Goal: Task Accomplishment & Management: Manage account settings

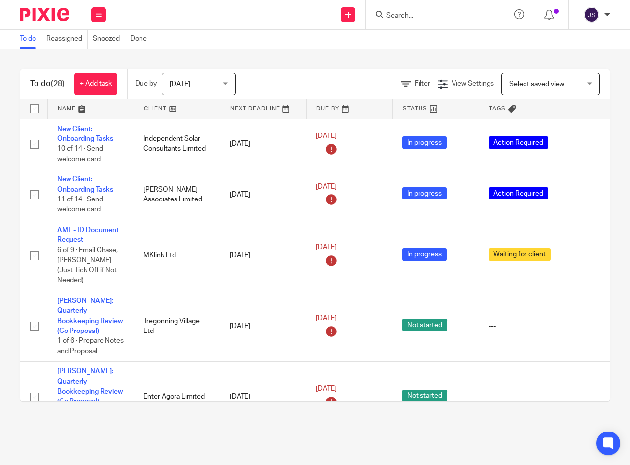
click at [103, 15] on button at bounding box center [98, 14] width 15 height 15
click at [213, 12] on div "Send new email Create task Add client Get Support Contact via email Check our d…" at bounding box center [373, 14] width 514 height 29
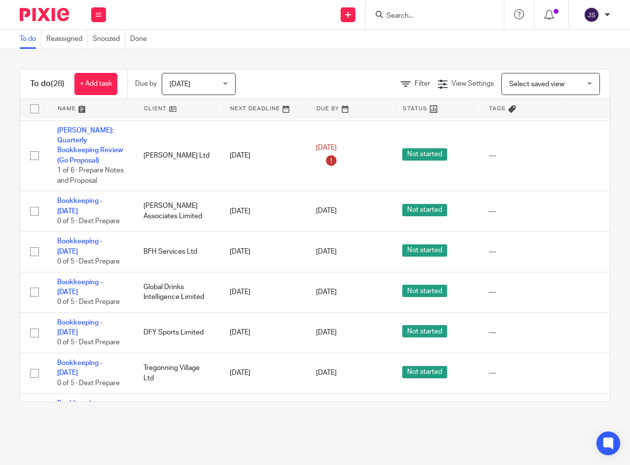
scroll to position [1084, 0]
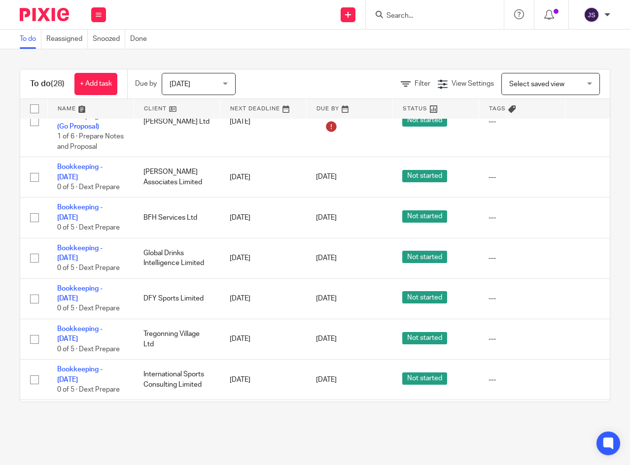
click at [584, 294] on icon at bounding box center [587, 299] width 10 height 10
click at [585, 335] on icon at bounding box center [587, 340] width 10 height 10
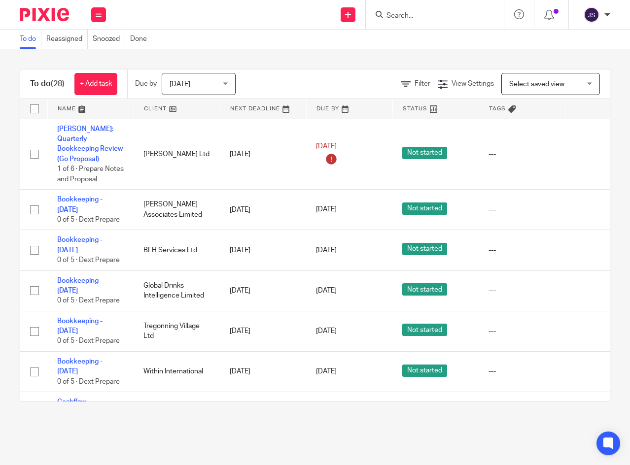
scroll to position [1035, 0]
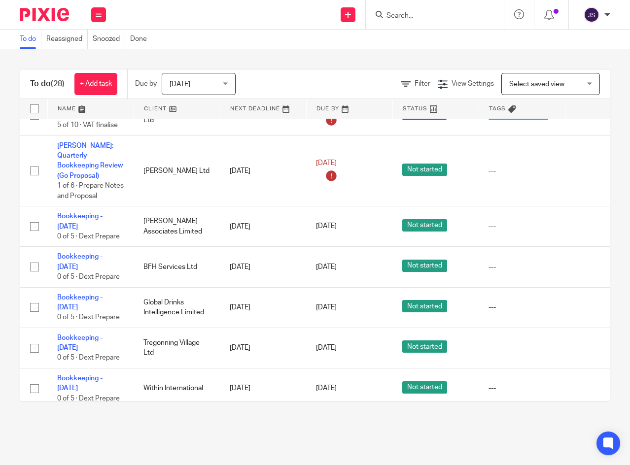
click at [584, 384] on icon at bounding box center [587, 389] width 10 height 10
click at [583, 303] on icon at bounding box center [587, 308] width 10 height 10
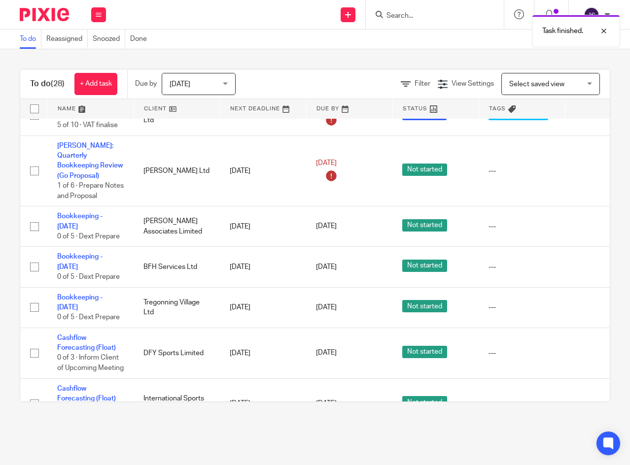
scroll to position [1081, 0]
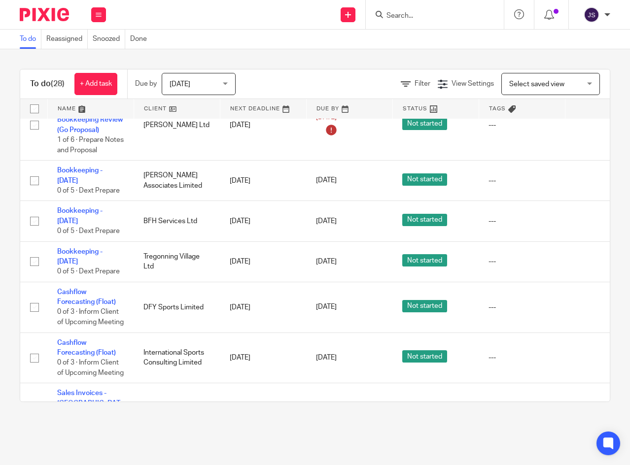
click at [584, 419] on icon at bounding box center [587, 424] width 10 height 10
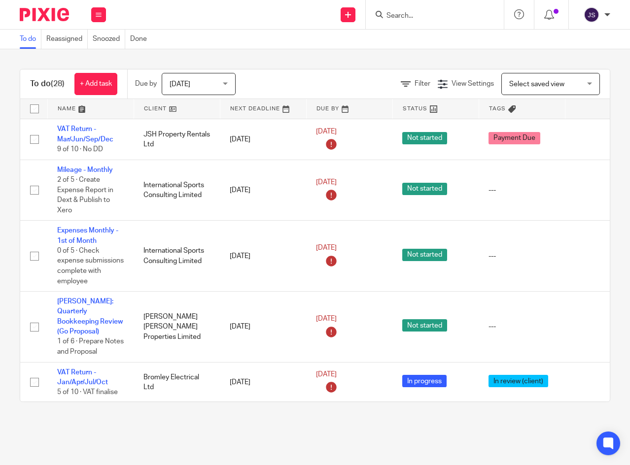
scroll to position [763, 0]
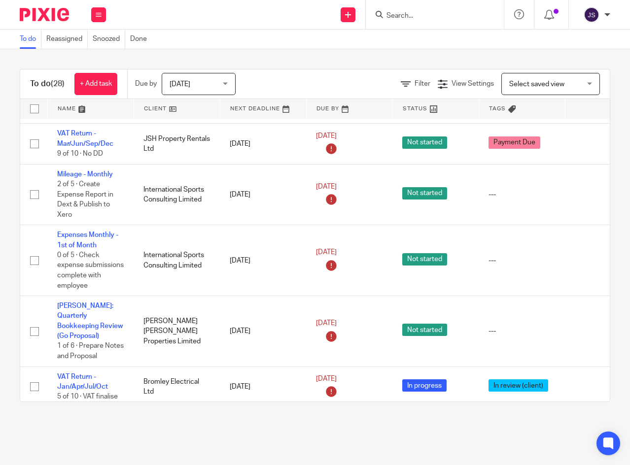
click at [75, 373] on link "VAT Return - Jan/Apr/Jul/Oct" at bounding box center [82, 381] width 51 height 17
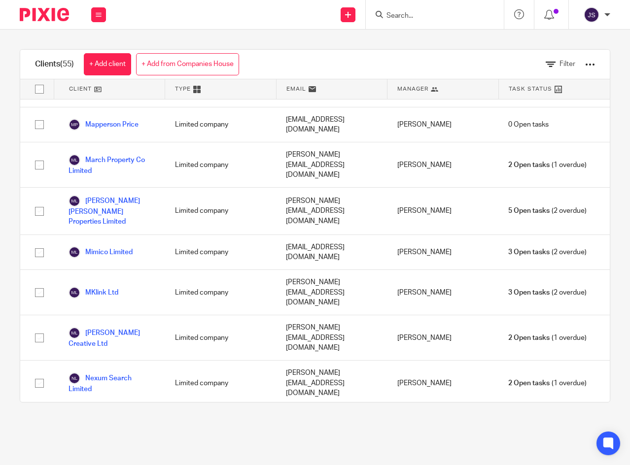
scroll to position [1531, 0]
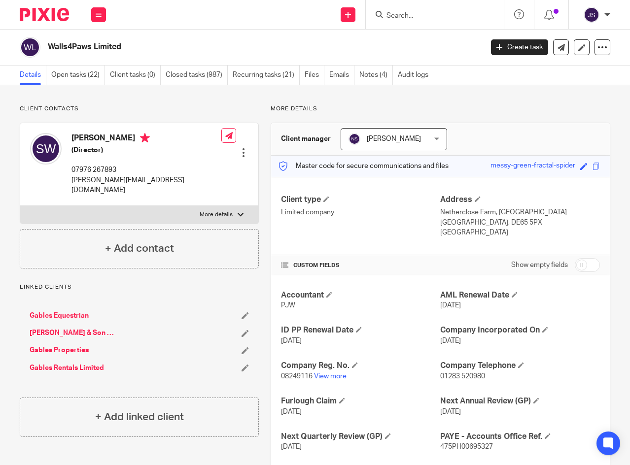
click at [373, 72] on link "Notes (4)" at bounding box center [376, 75] width 34 height 19
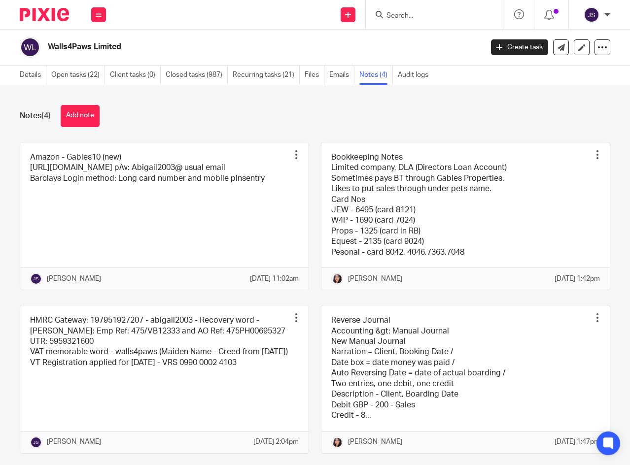
click at [98, 10] on button at bounding box center [98, 14] width 15 height 15
click at [95, 76] on link "Clients" at bounding box center [96, 74] width 23 height 7
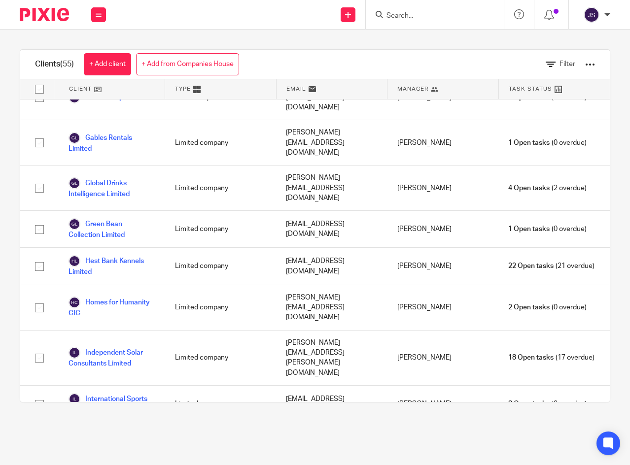
scroll to position [936, 0]
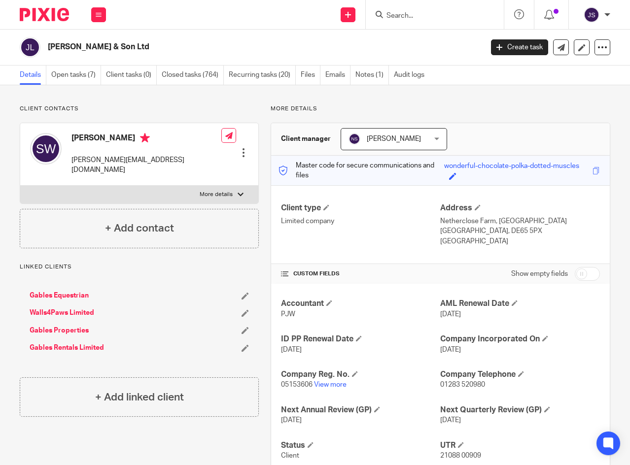
click at [374, 76] on link "Notes (1)" at bounding box center [372, 75] width 34 height 19
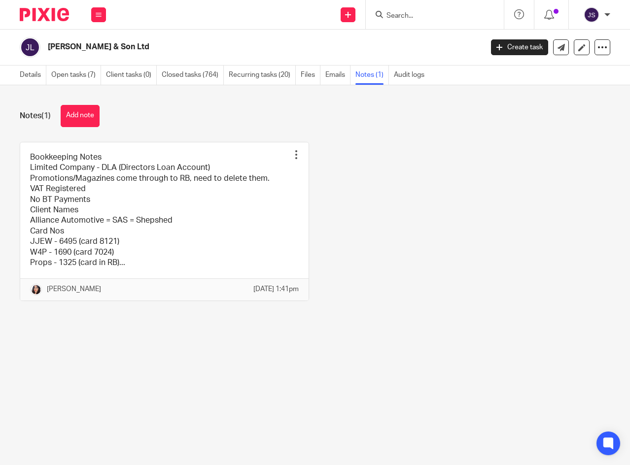
click at [97, 15] on icon at bounding box center [99, 15] width 6 height 6
click at [94, 71] on link "Clients" at bounding box center [96, 74] width 23 height 7
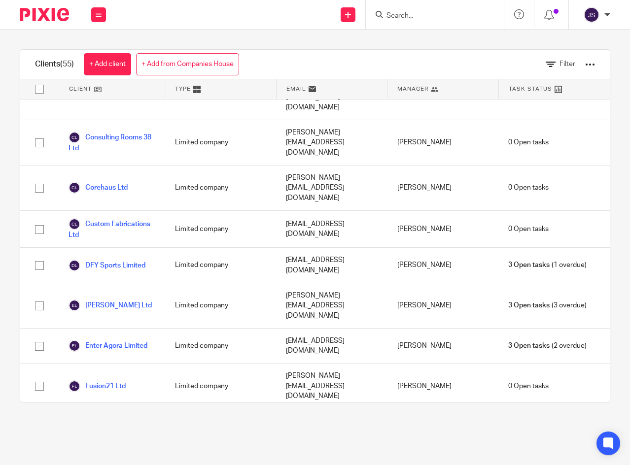
scroll to position [641, 0]
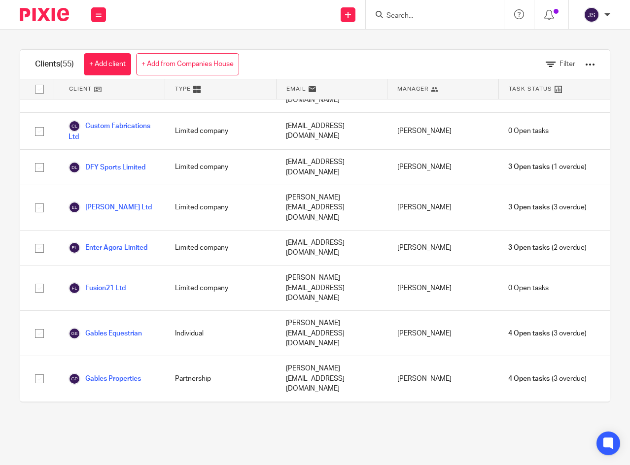
click at [128, 373] on link "Gables Properties" at bounding box center [104, 379] width 72 height 12
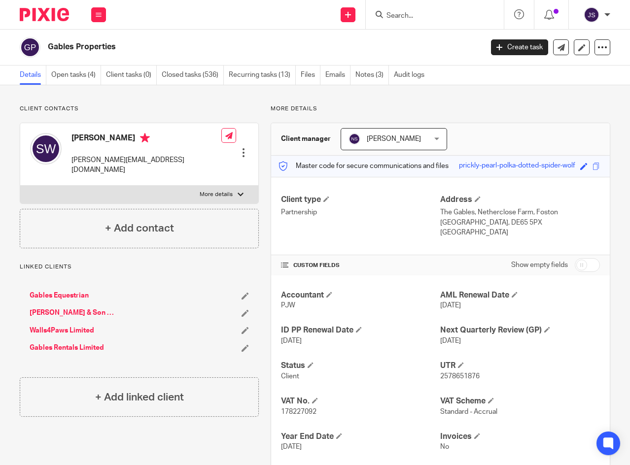
click at [379, 77] on link "Notes (3)" at bounding box center [372, 75] width 34 height 19
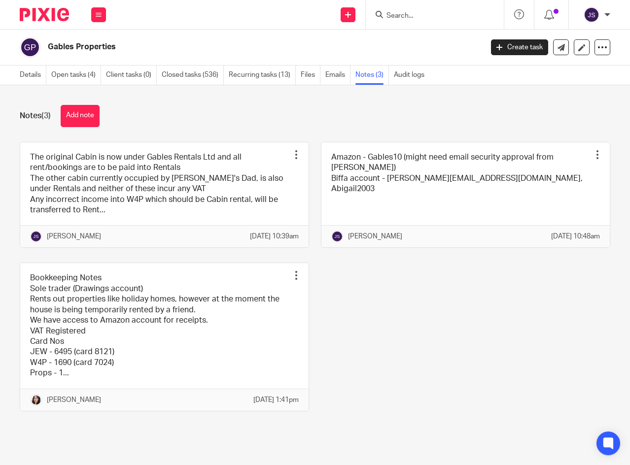
click at [96, 12] on icon at bounding box center [99, 15] width 6 height 6
click at [91, 73] on link "Clients" at bounding box center [96, 74] width 23 height 7
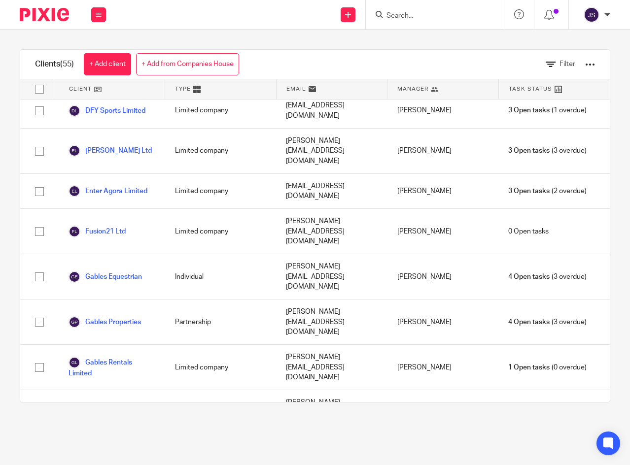
scroll to position [690, 0]
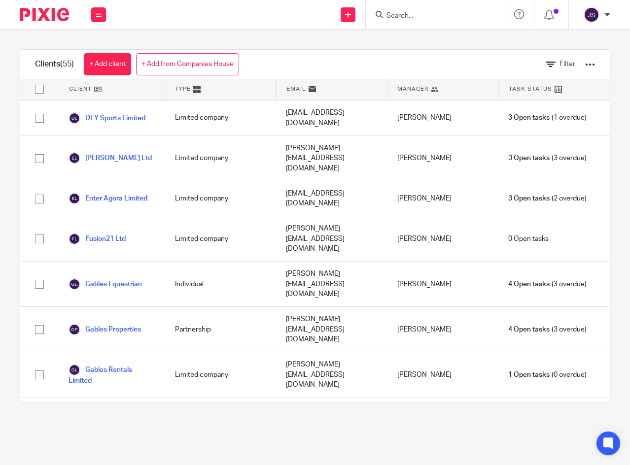
click at [123, 364] on link "Gables Rentals Limited" at bounding box center [111, 375] width 87 height 22
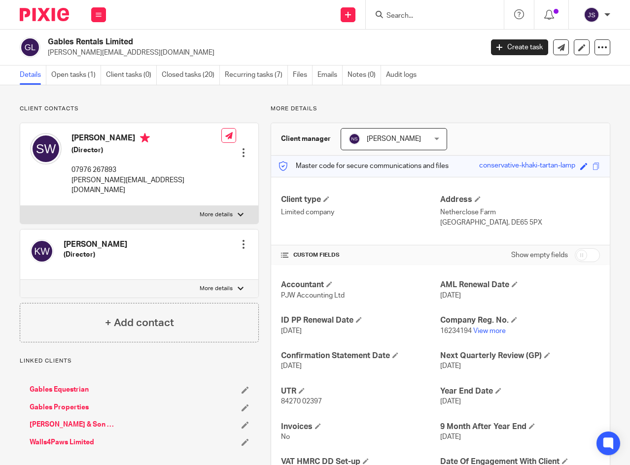
click at [103, 17] on button at bounding box center [98, 14] width 15 height 15
click at [91, 77] on link "Clients" at bounding box center [96, 74] width 23 height 7
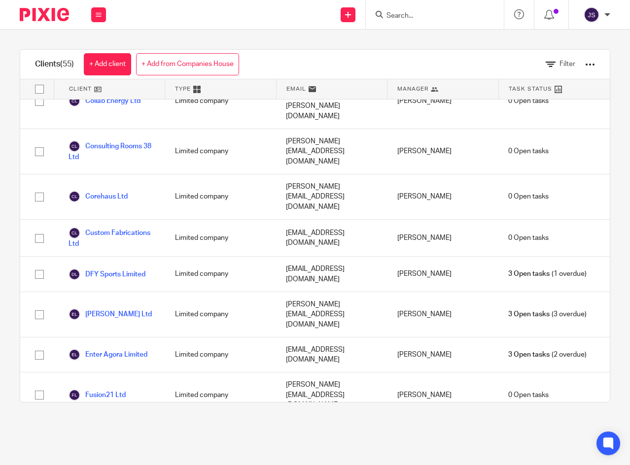
scroll to position [641, 0]
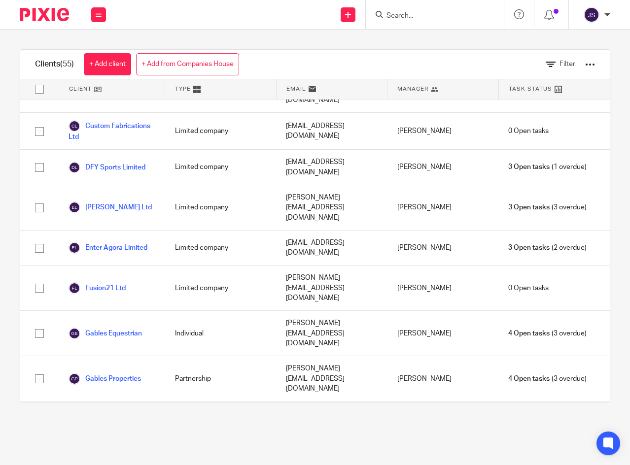
click at [122, 328] on link "Gables Equestrian" at bounding box center [104, 334] width 73 height 12
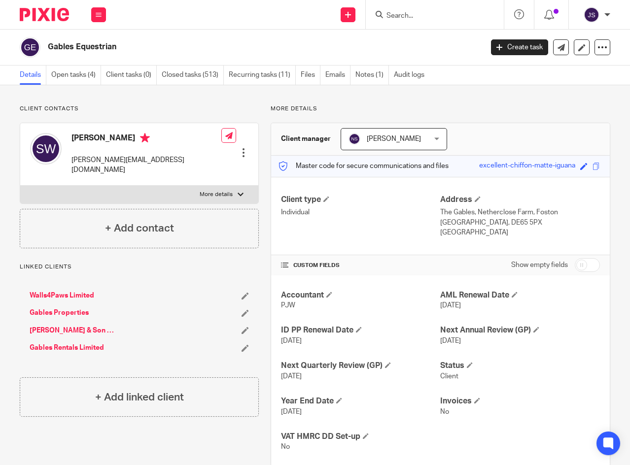
click at [362, 73] on link "Notes (1)" at bounding box center [372, 75] width 34 height 19
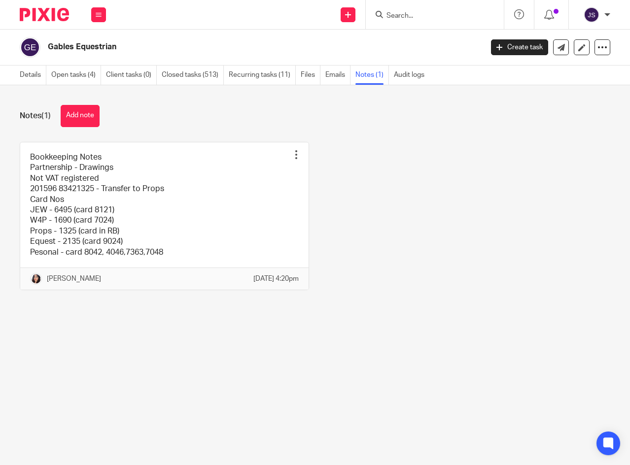
click at [101, 14] on icon at bounding box center [99, 15] width 6 height 6
click at [93, 73] on link "Clients" at bounding box center [96, 74] width 23 height 7
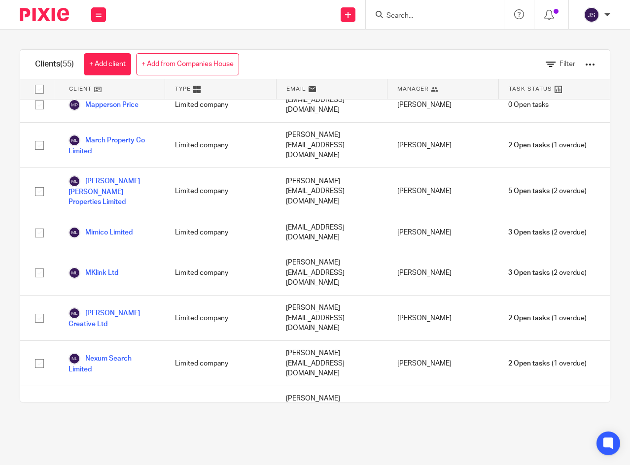
scroll to position [1531, 0]
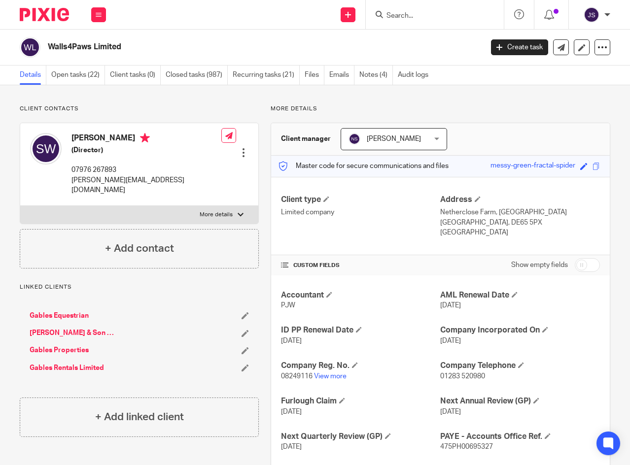
click at [367, 74] on link "Notes (4)" at bounding box center [376, 75] width 34 height 19
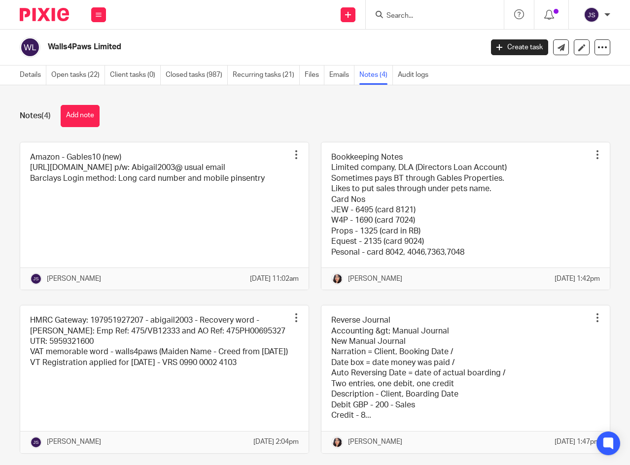
click at [291, 154] on div at bounding box center [296, 155] width 10 height 10
click at [275, 193] on span "Edit note" at bounding box center [269, 193] width 28 height 7
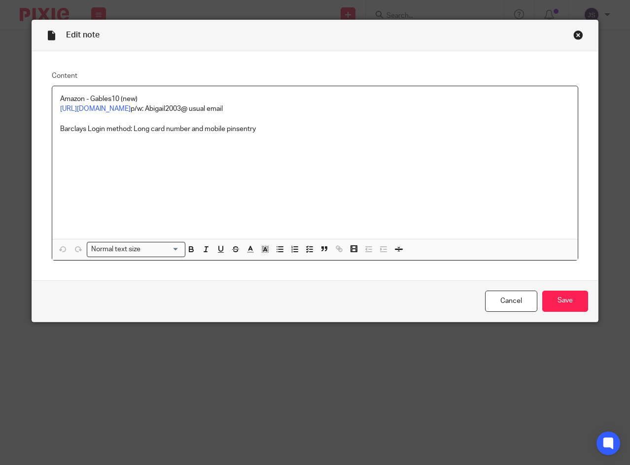
click at [269, 129] on p "Barclays Login method: Long card number and mobile pinsentry" at bounding box center [314, 129] width 509 height 10
click at [127, 139] on p "W4P (new) :" at bounding box center [314, 139] width 509 height 10
click at [113, 139] on p "W4P (new) :" at bounding box center [314, 139] width 509 height 10
click at [191, 141] on p "W4P (new) :" at bounding box center [314, 139] width 509 height 10
click at [576, 300] on input "Save" at bounding box center [565, 301] width 46 height 21
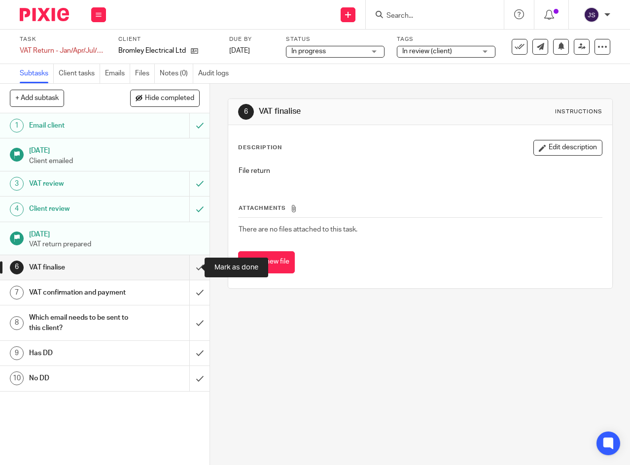
click at [190, 270] on input "submit" at bounding box center [104, 267] width 209 height 25
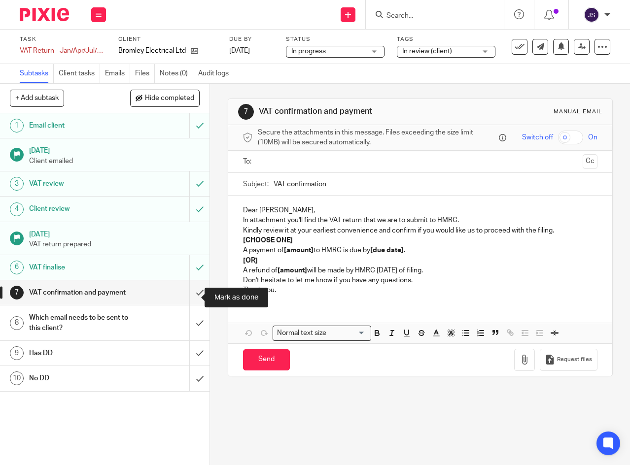
click at [191, 297] on input "submit" at bounding box center [104, 292] width 209 height 25
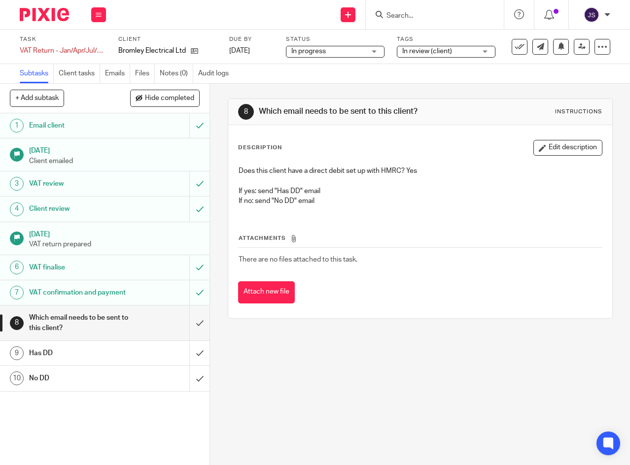
click at [514, 49] on icon at bounding box center [519, 47] width 10 height 10
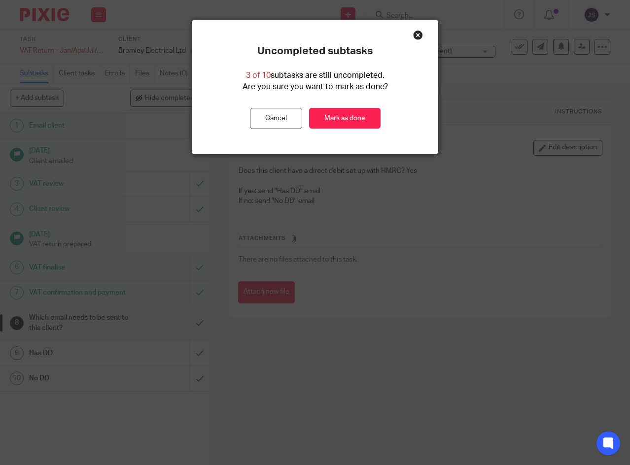
click at [326, 116] on link "Mark as done" at bounding box center [344, 118] width 71 height 21
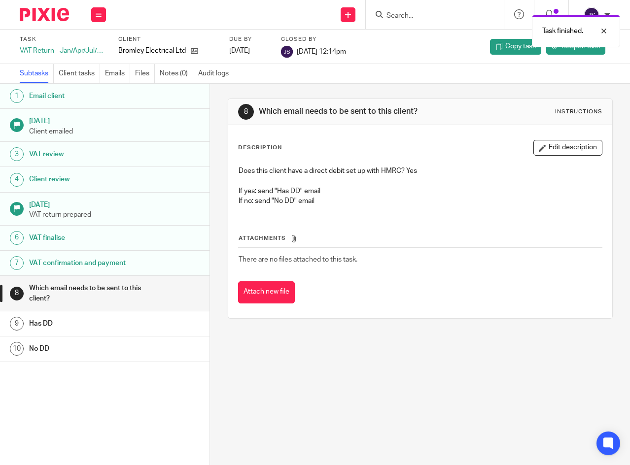
click at [98, 13] on icon at bounding box center [99, 15] width 6 height 6
click at [91, 46] on link "Work" at bounding box center [93, 45] width 17 height 7
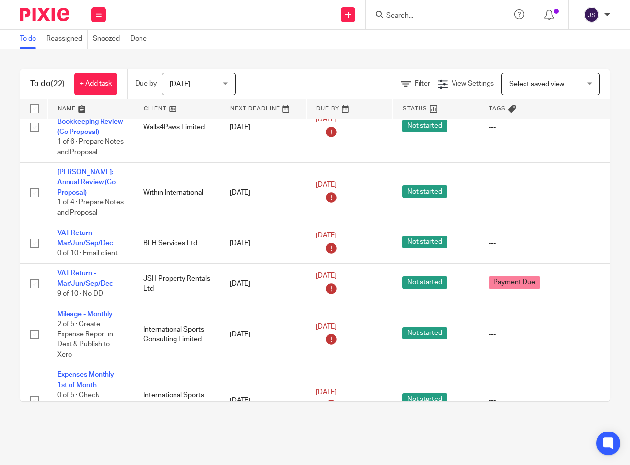
scroll to position [641, 0]
